Goal: Task Accomplishment & Management: Use online tool/utility

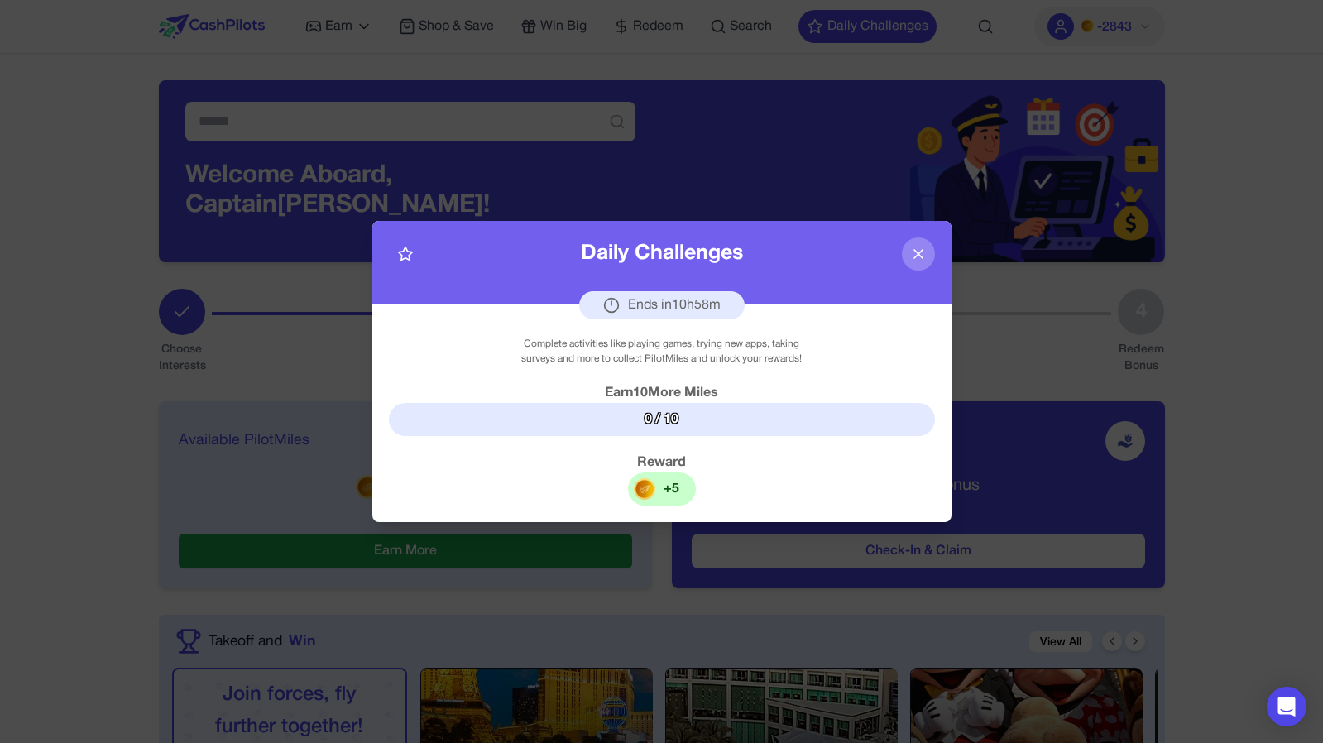
click at [913, 254] on icon at bounding box center [918, 254] width 17 height 17
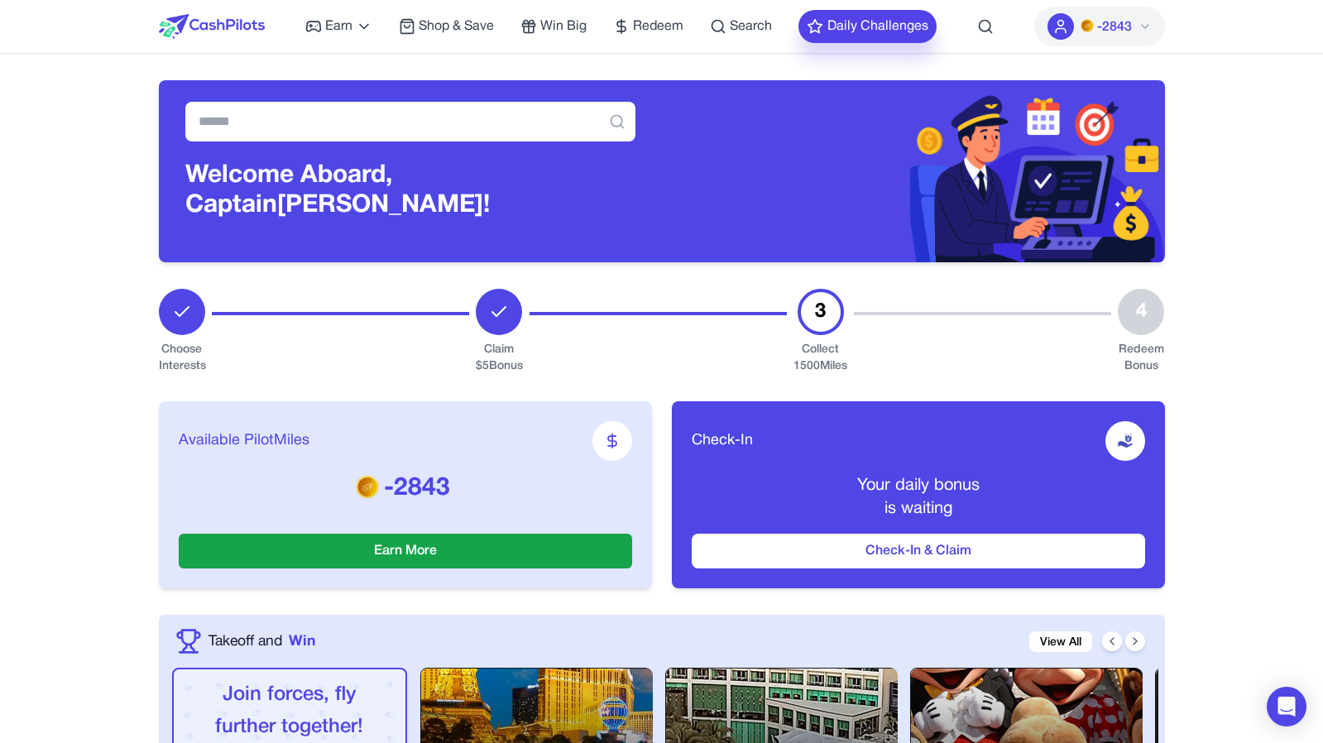
click at [887, 29] on button "Daily Challenges" at bounding box center [868, 26] width 138 height 33
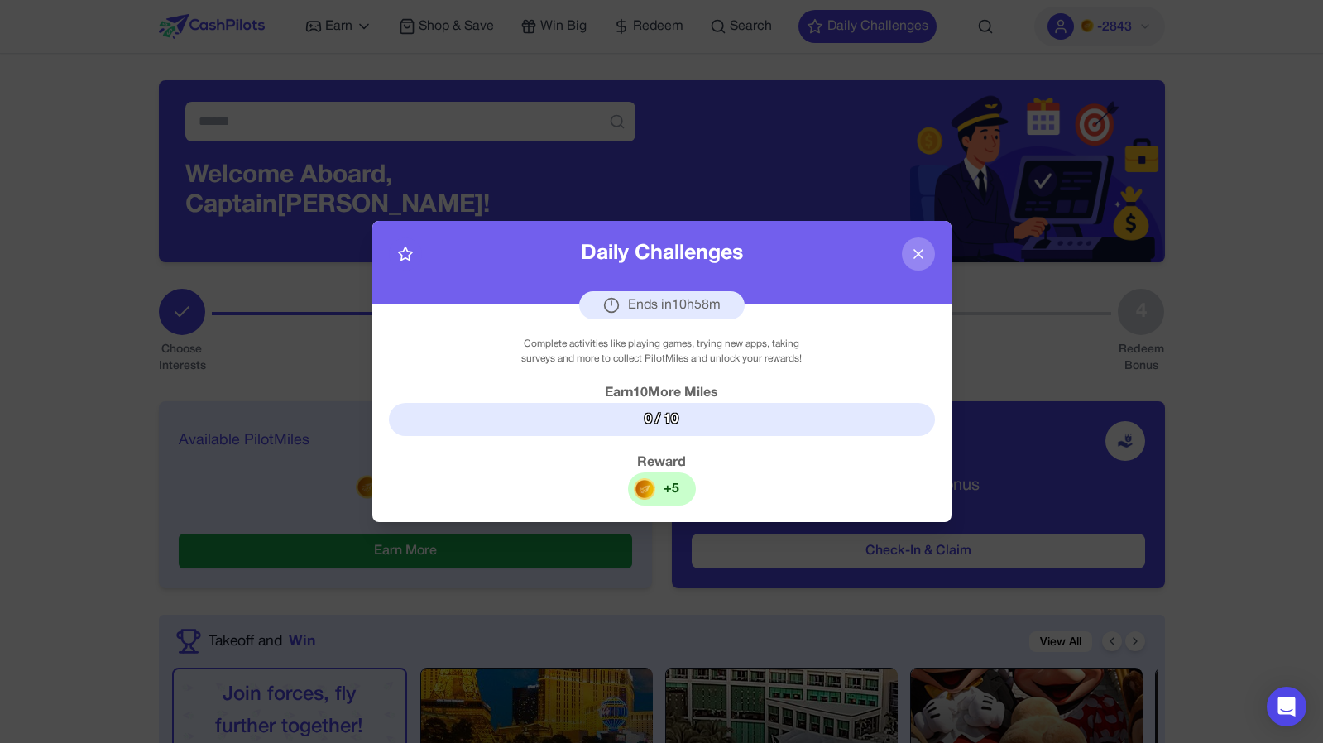
click at [919, 277] on div "Daily Challenges Ends in 10 h 58 m" at bounding box center [661, 262] width 579 height 83
click at [919, 267] on button at bounding box center [918, 254] width 33 height 33
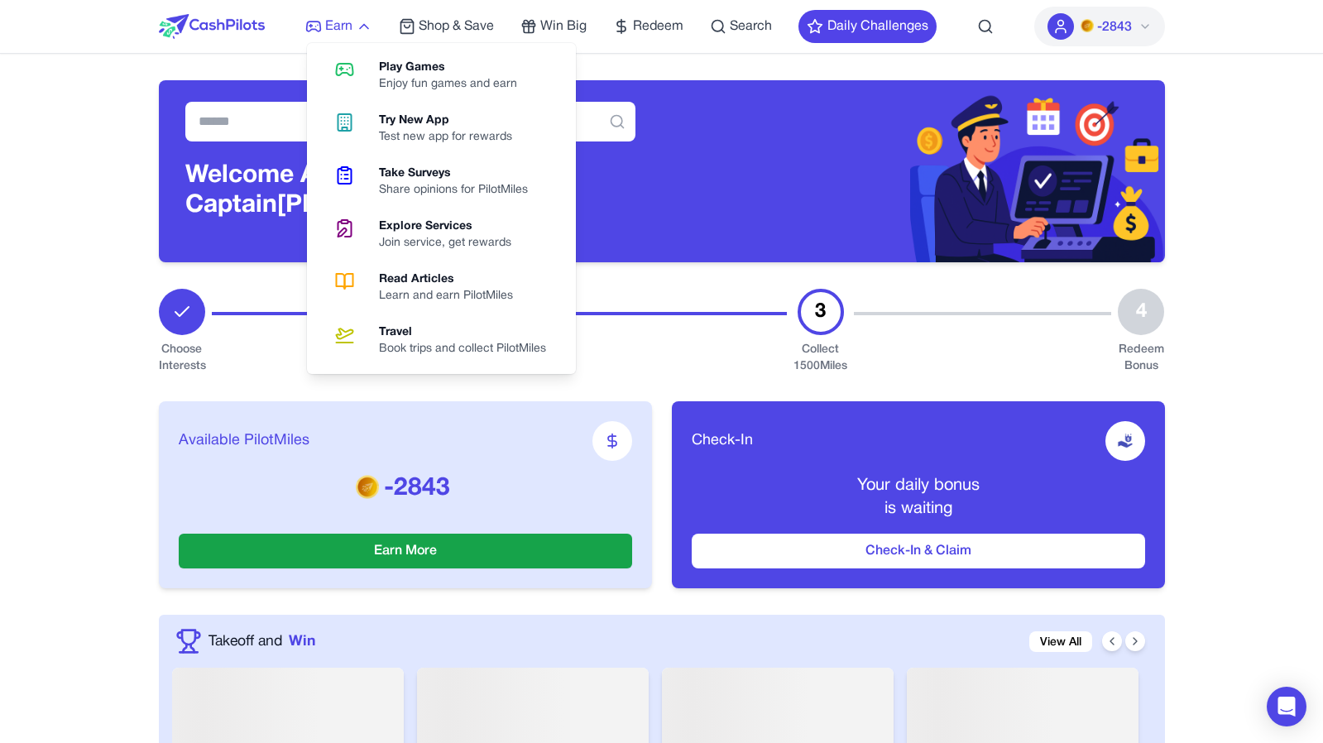
click at [333, 31] on span "Earn" at bounding box center [338, 27] width 27 height 20
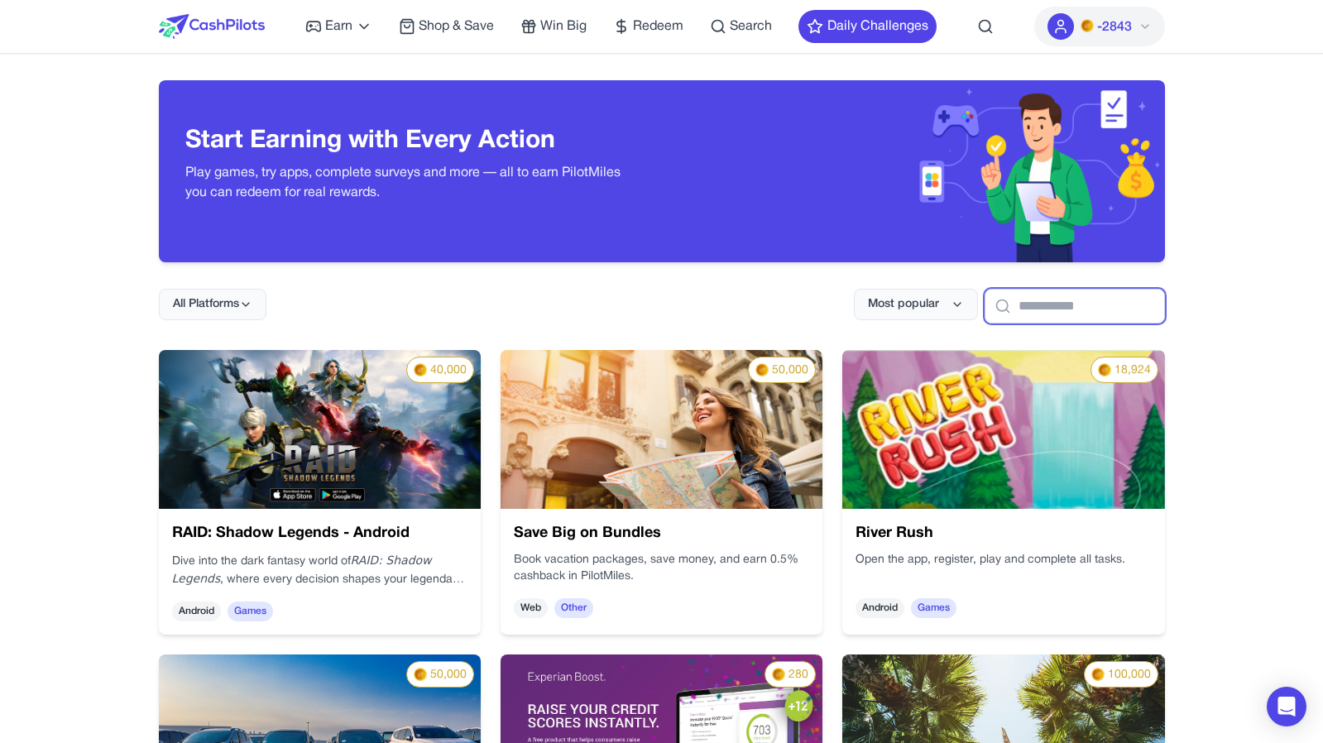
click at [1047, 313] on input "text" at bounding box center [1075, 306] width 180 height 35
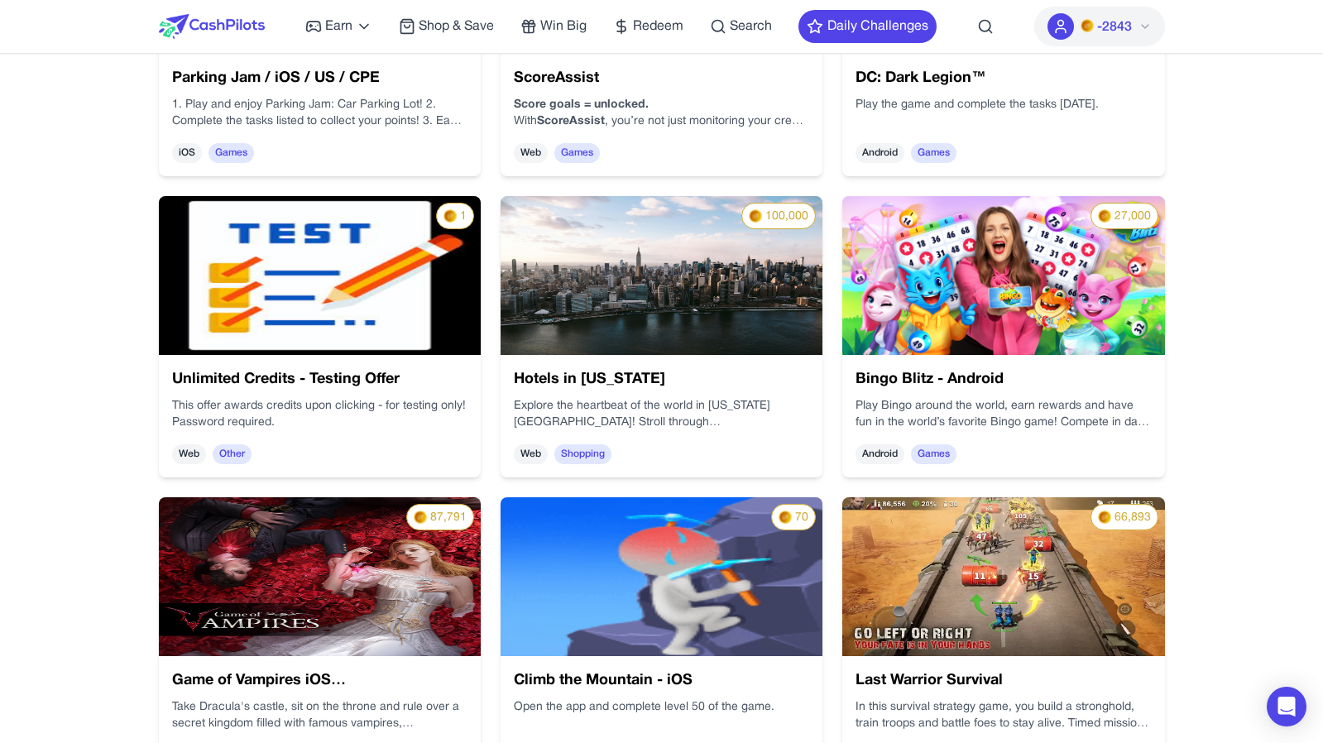
scroll to position [5241, 0]
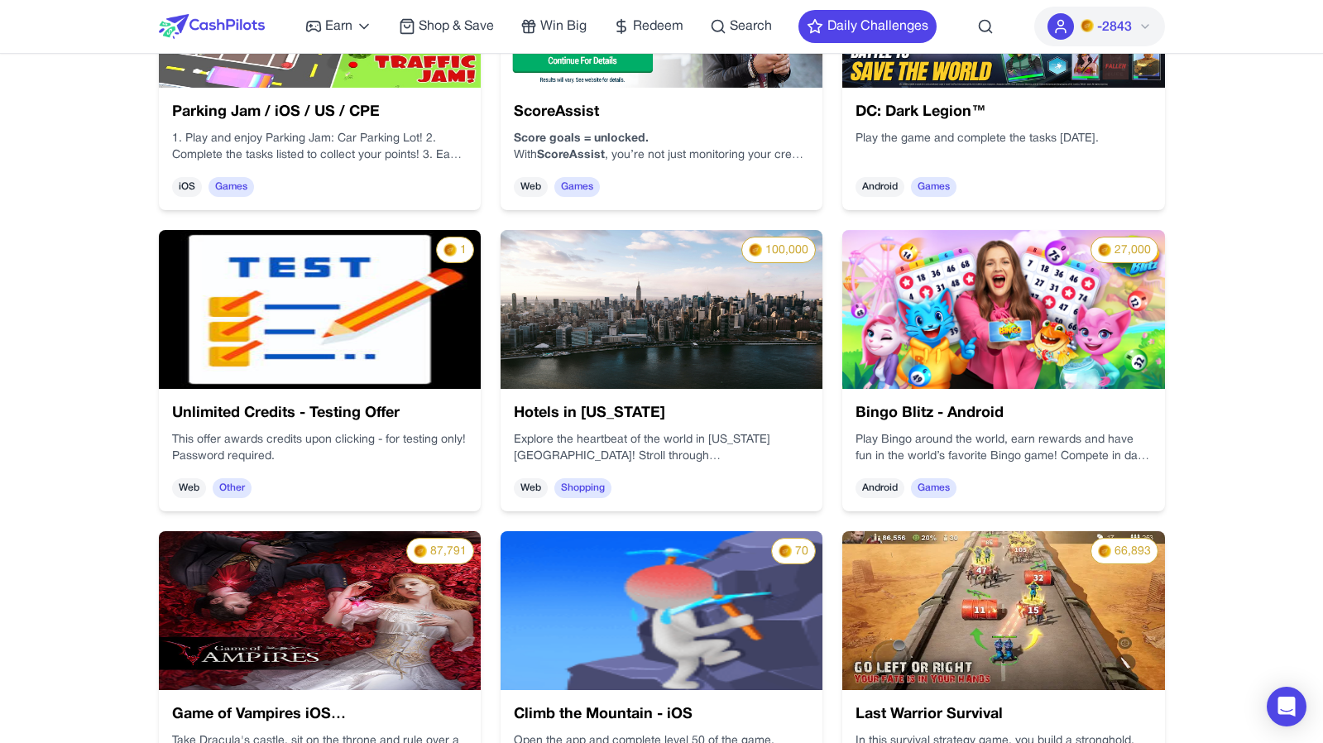
type input "****"
click at [272, 341] on img at bounding box center [320, 309] width 322 height 159
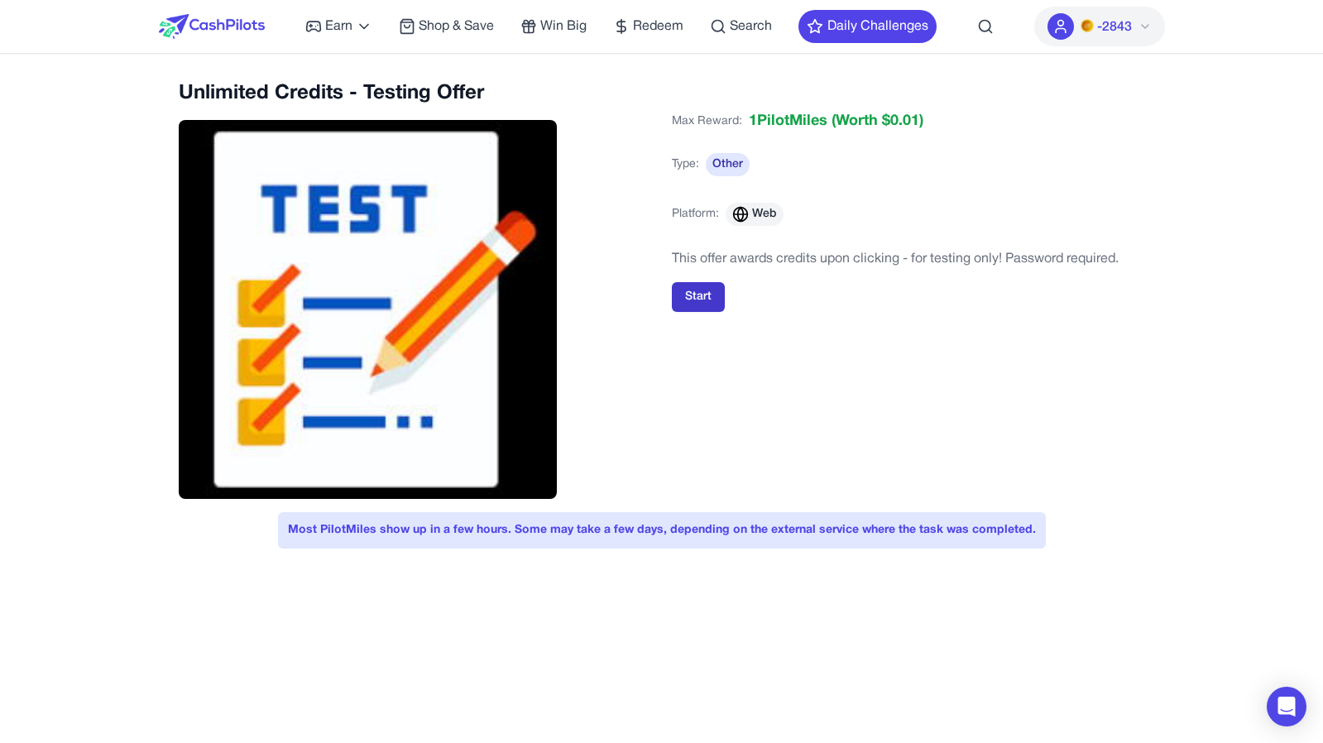
click at [705, 308] on button "Start" at bounding box center [698, 297] width 53 height 30
